Goal: Task Accomplishment & Management: Complete application form

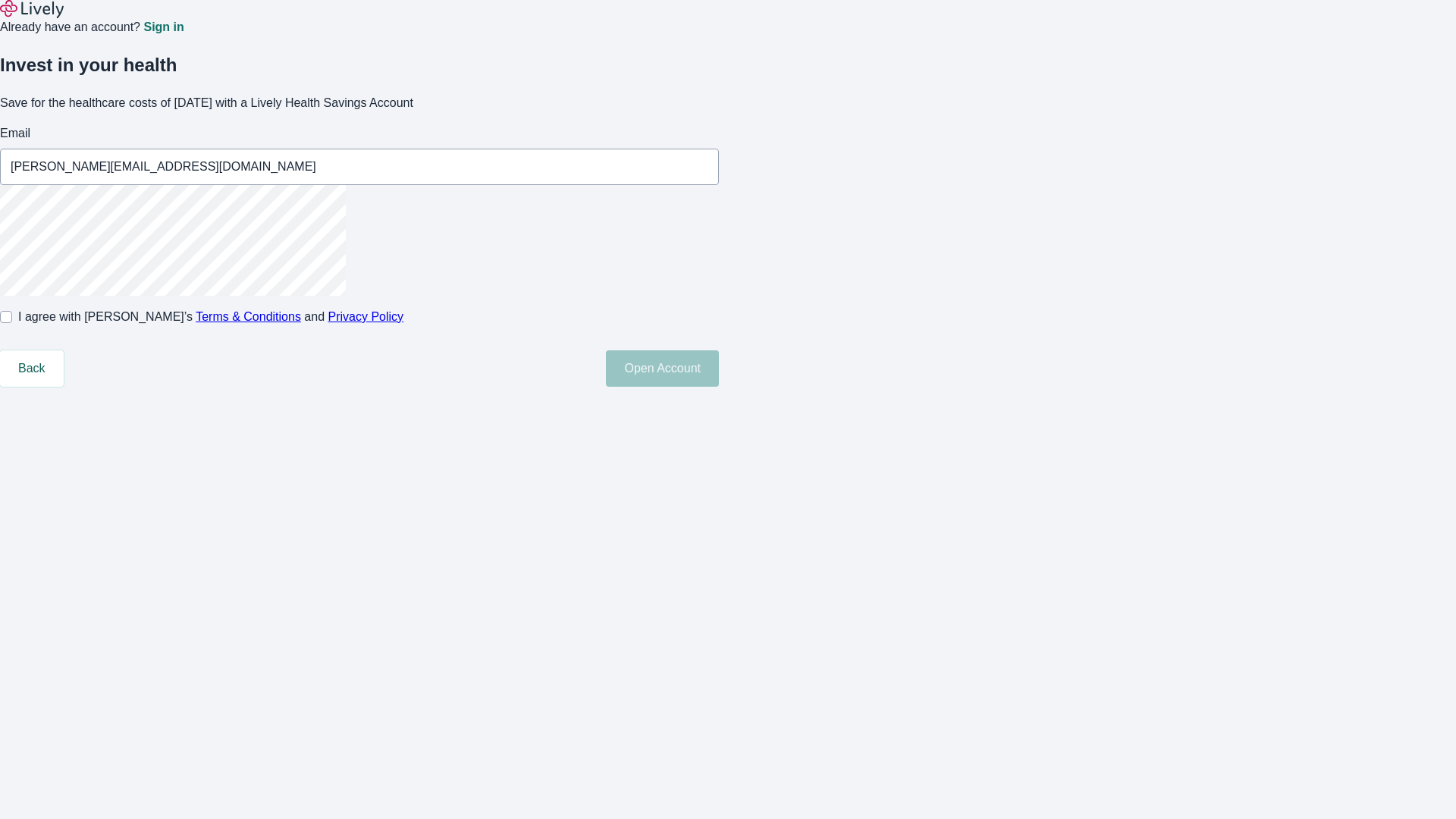
click at [12, 323] on input "I agree with Lively’s Terms & Conditions and Privacy Policy" at bounding box center [6, 317] width 12 height 12
checkbox input "true"
click at [719, 386] on button "Open Account" at bounding box center [662, 368] width 113 height 36
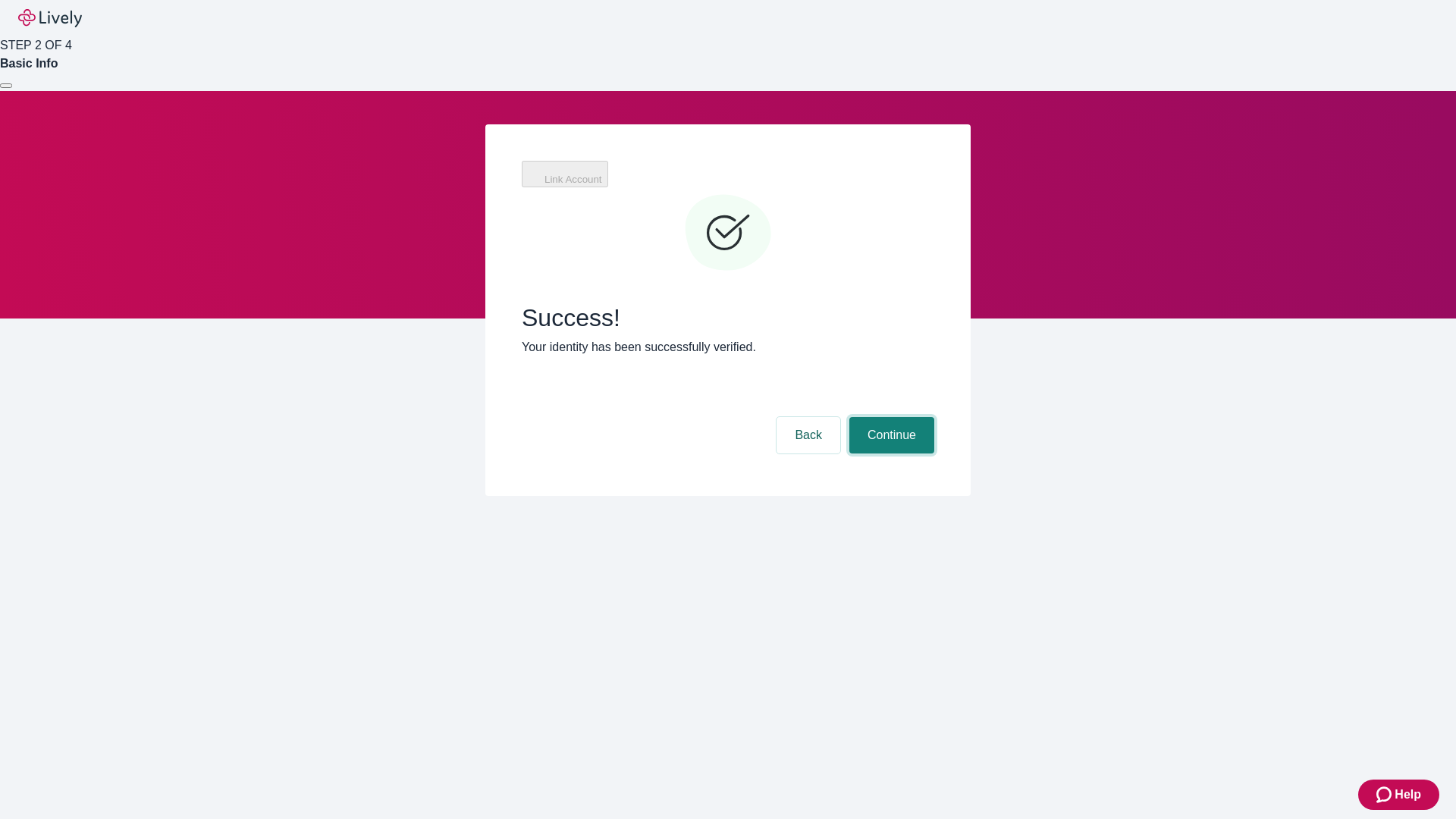
click at [890, 417] on button "Continue" at bounding box center [891, 434] width 85 height 36
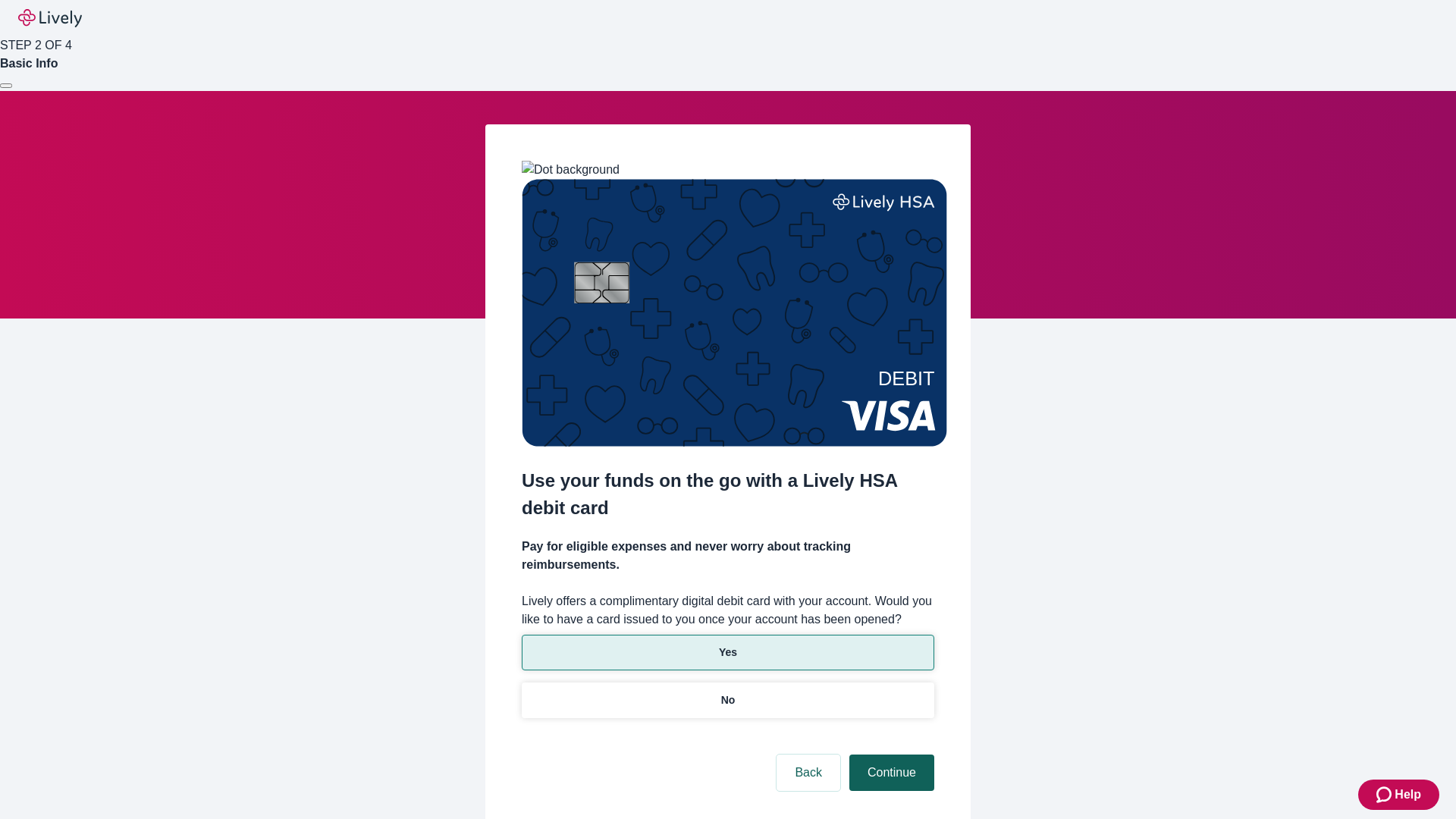
click at [728, 644] on p "Yes" at bounding box center [728, 652] width 18 height 16
click at [890, 754] on button "Continue" at bounding box center [891, 772] width 85 height 36
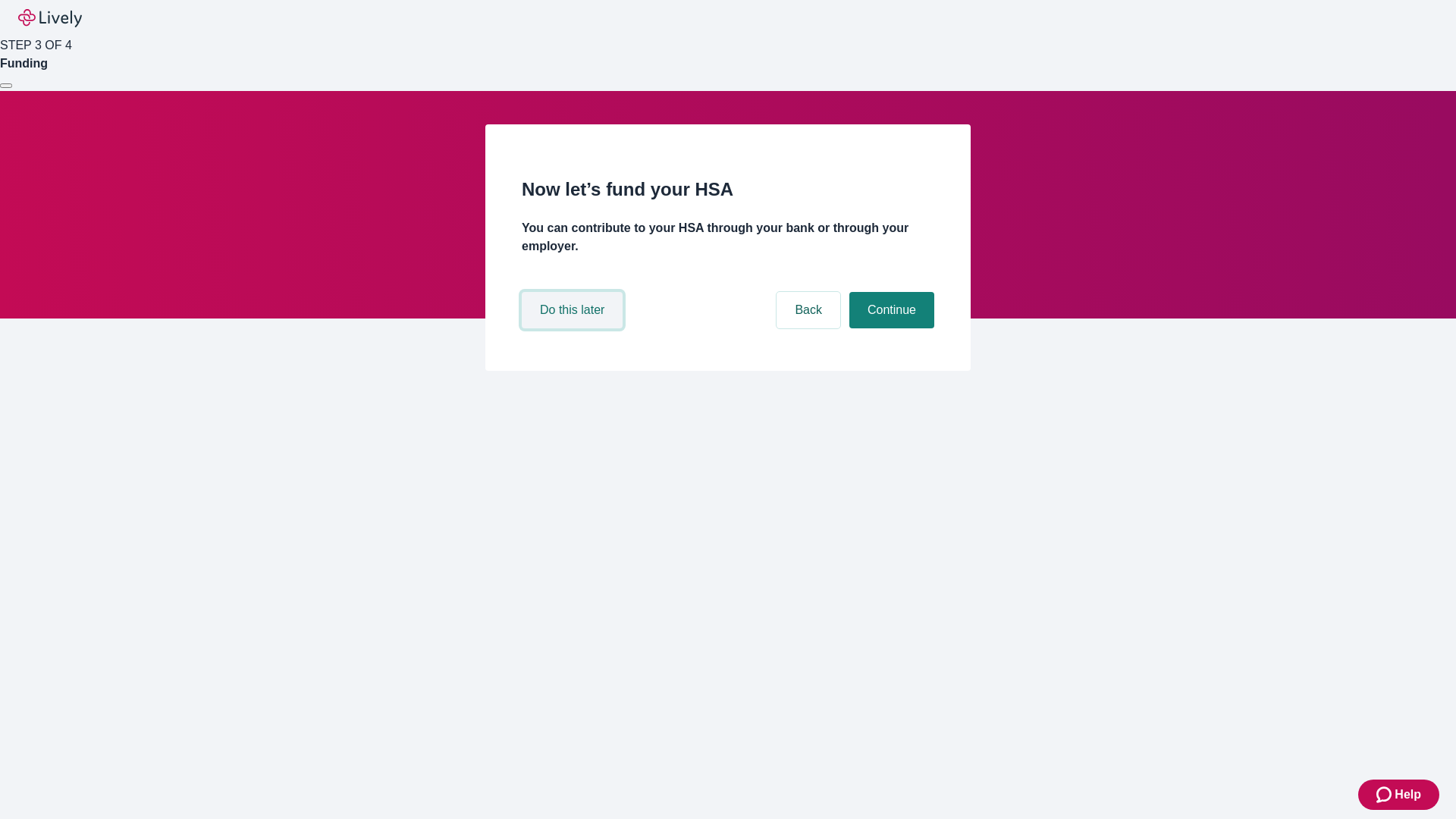
click at [574, 328] on button "Do this later" at bounding box center [572, 309] width 101 height 36
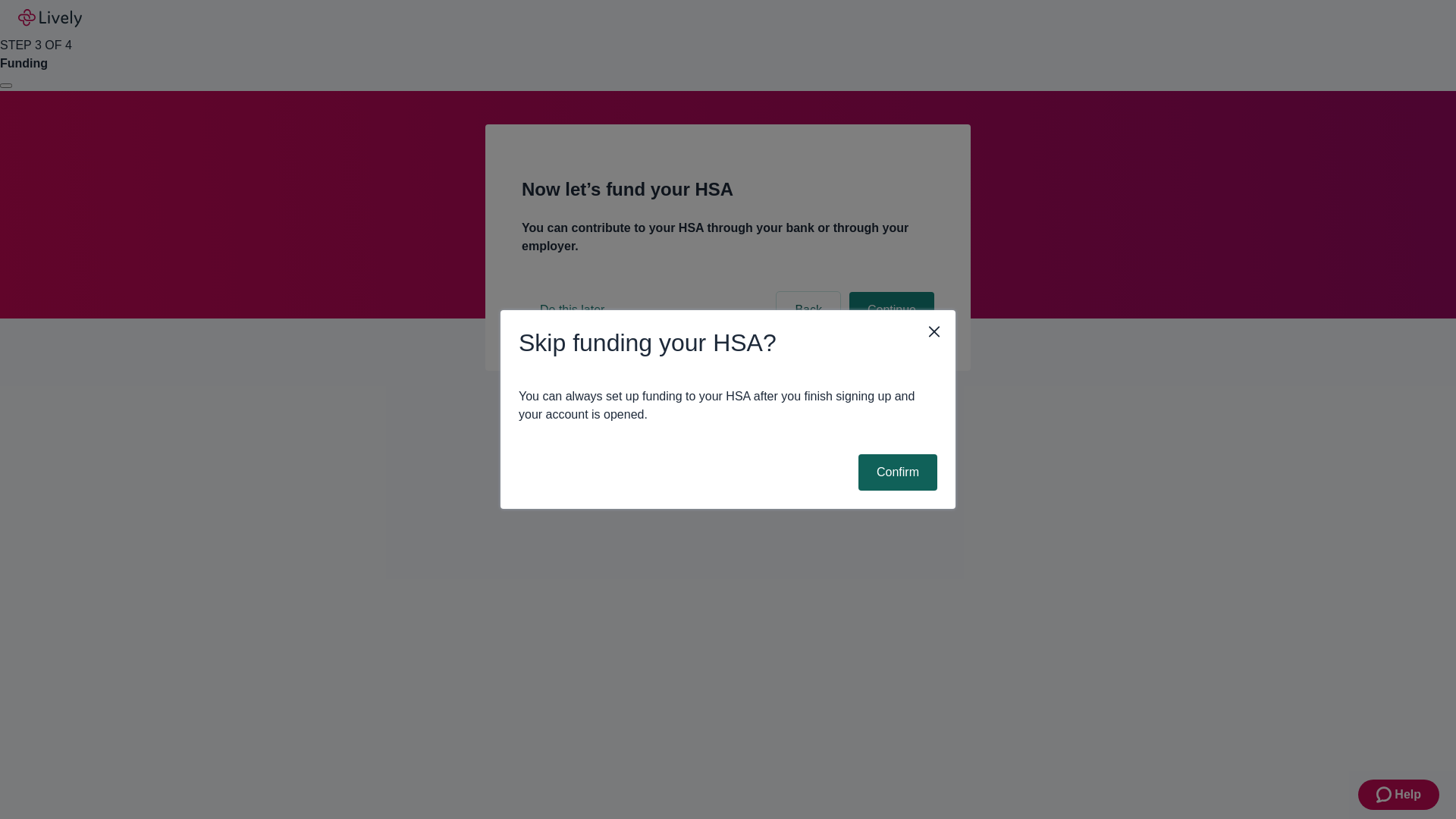
click at [896, 472] on button "Confirm" at bounding box center [898, 472] width 79 height 36
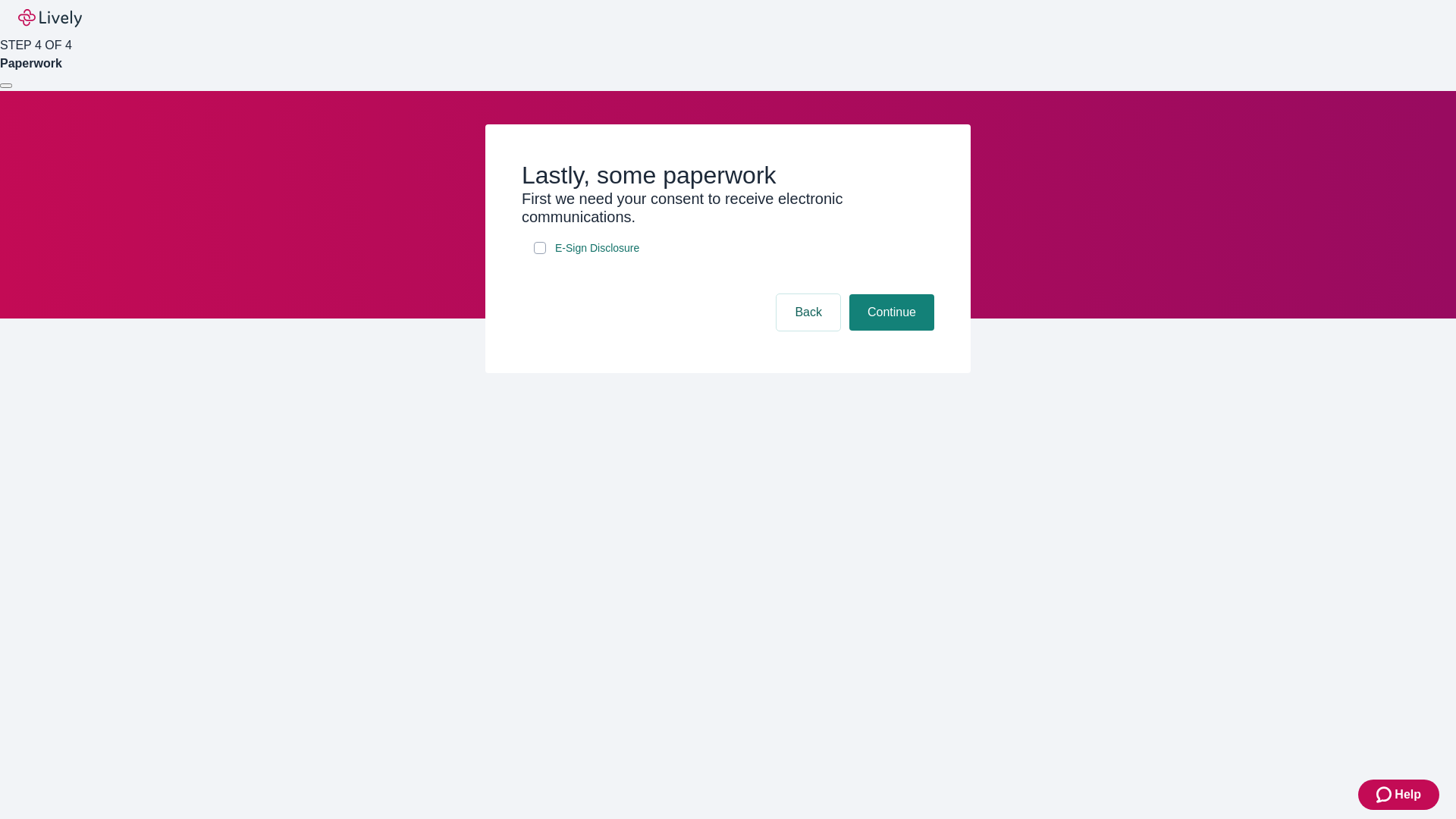
click at [540, 254] on input "E-Sign Disclosure" at bounding box center [539, 248] width 12 height 12
checkbox input "true"
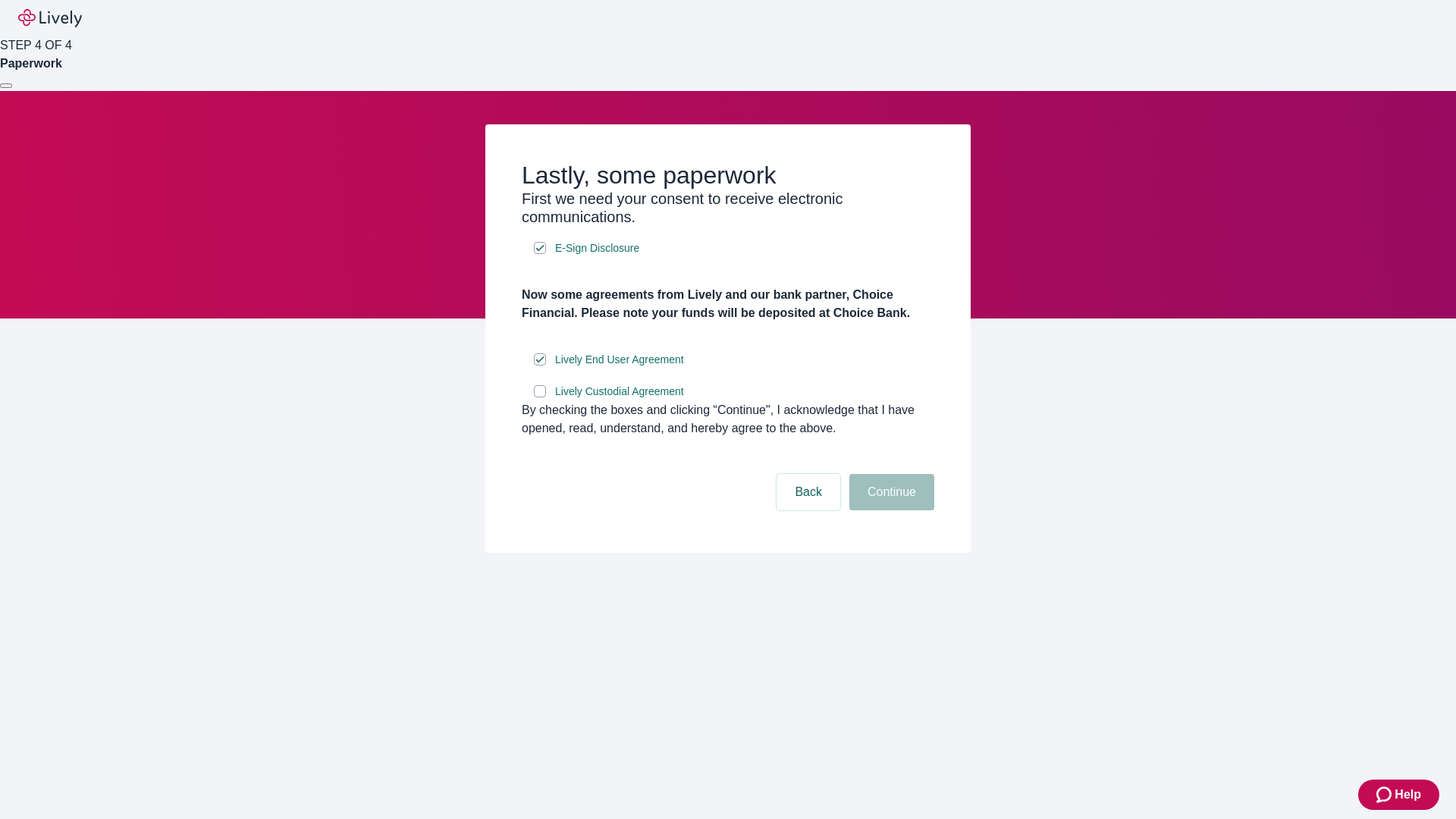
click at [540, 397] on input "Lively Custodial Agreement" at bounding box center [539, 391] width 12 height 12
checkbox input "true"
click at [890, 510] on button "Continue" at bounding box center [891, 491] width 85 height 36
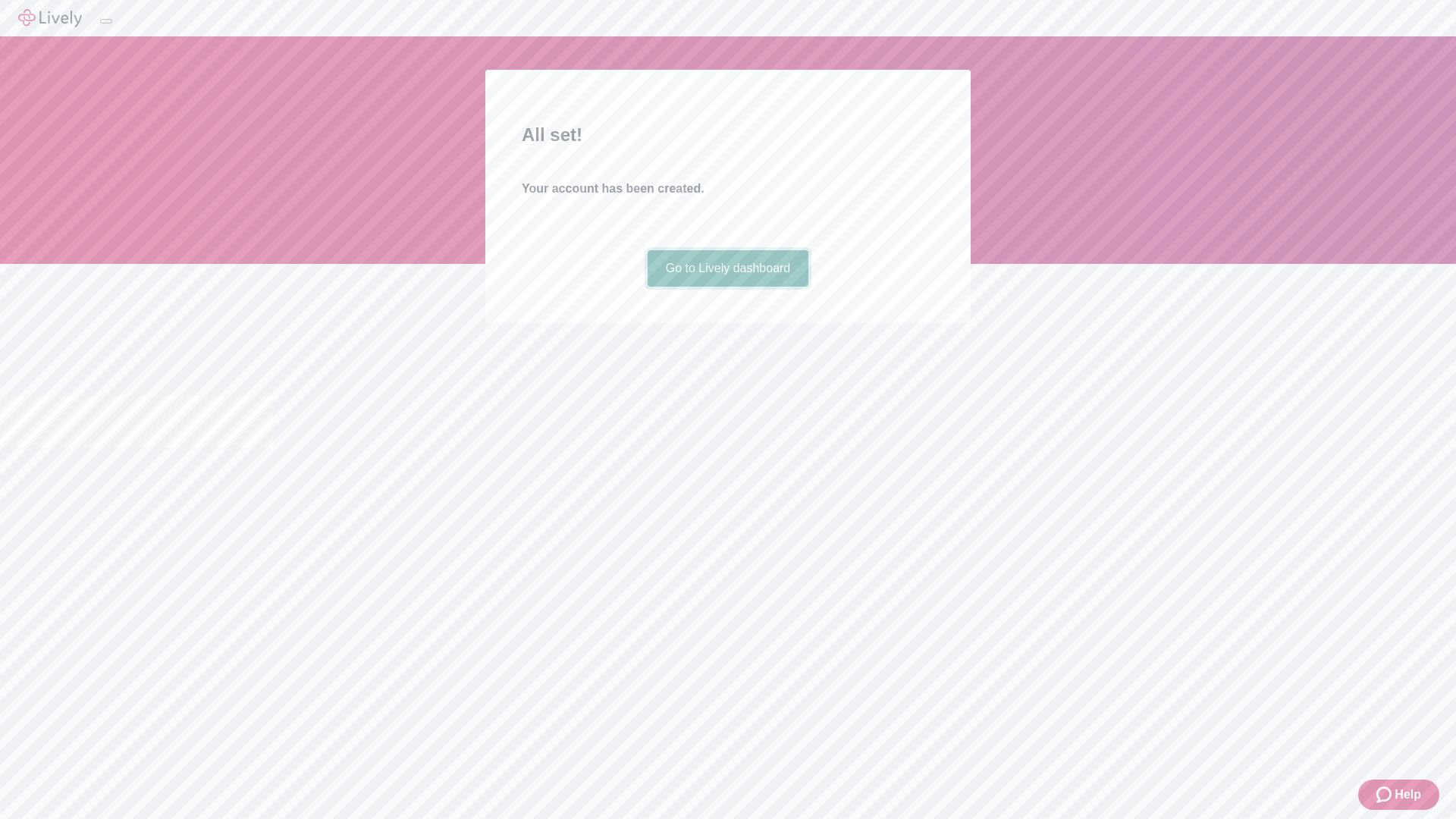
click at [728, 286] on link "Go to Lively dashboard" at bounding box center [728, 268] width 161 height 36
